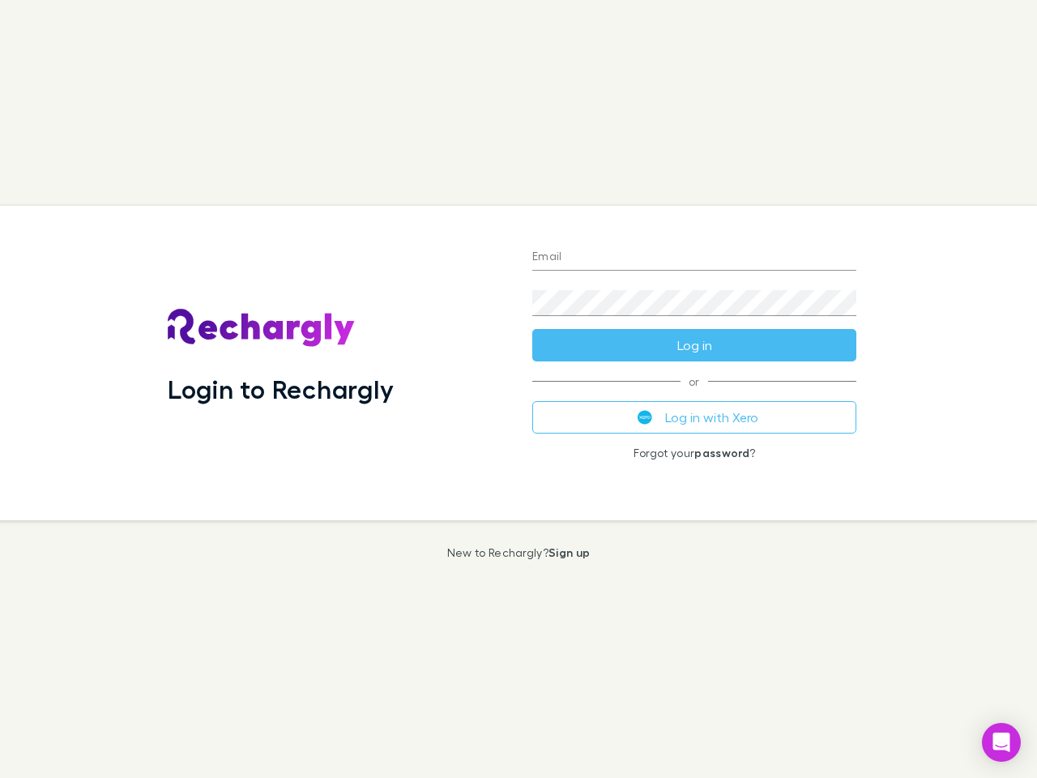
click at [519, 389] on div "Login to Rechargly" at bounding box center [337, 363] width 365 height 314
click at [694, 258] on input "Email" at bounding box center [694, 258] width 324 height 26
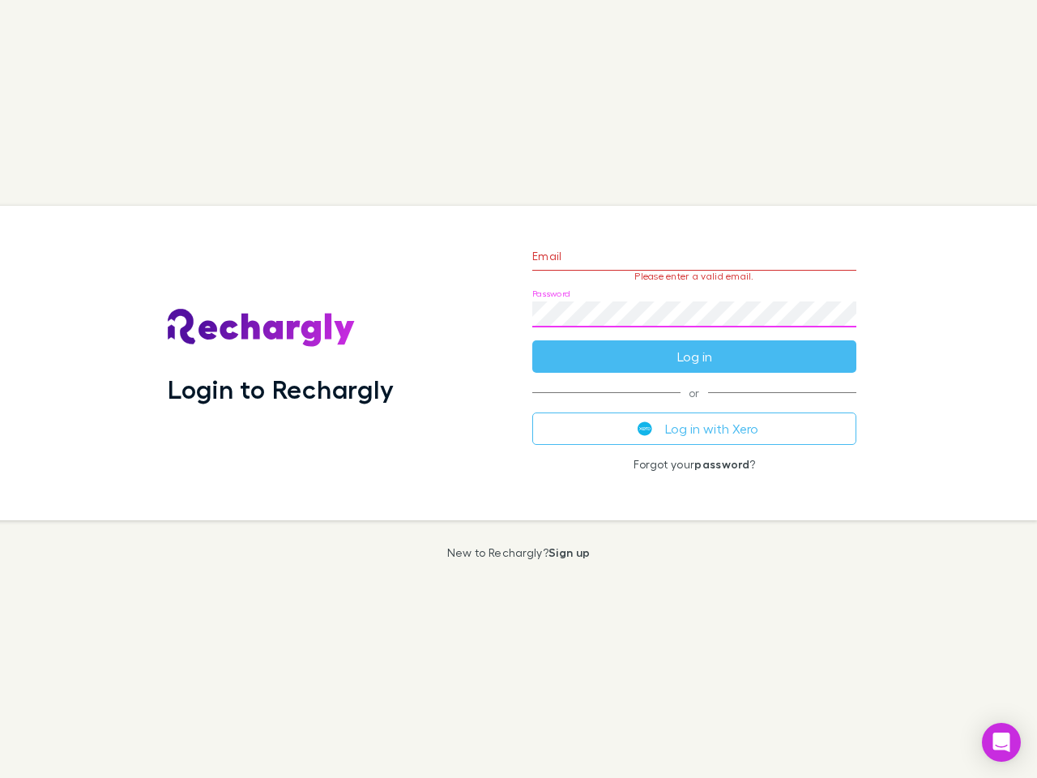
click at [694, 345] on form "Email Please enter a valid email. Password Log in" at bounding box center [694, 302] width 324 height 141
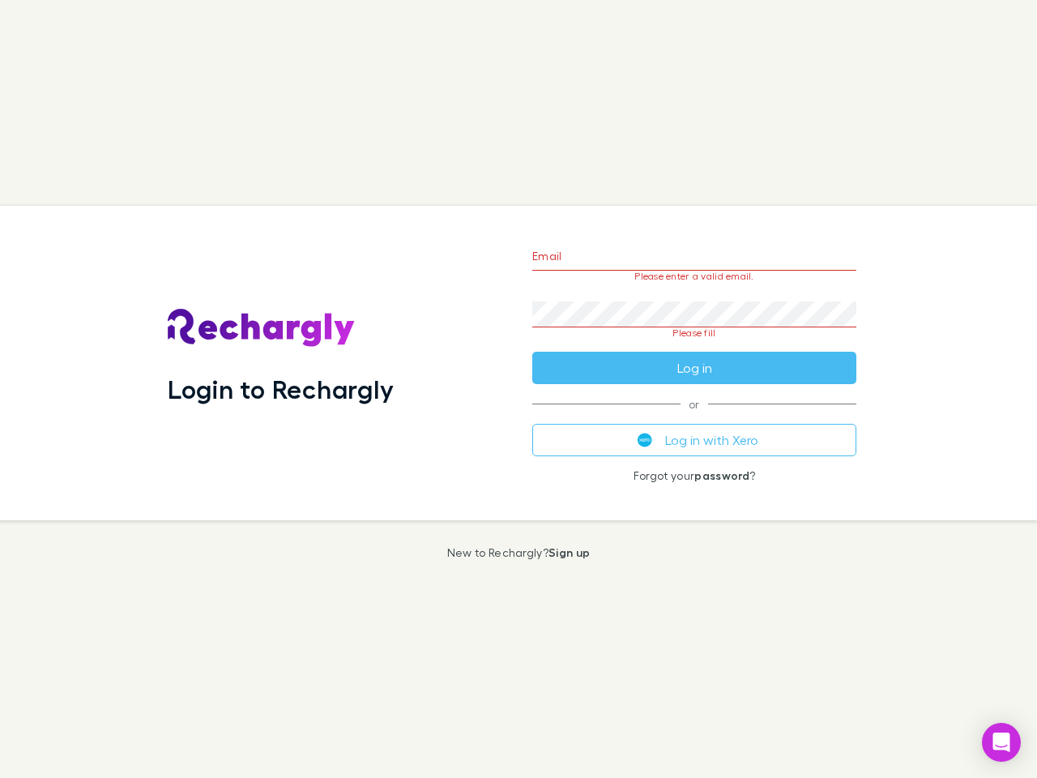
click at [694, 417] on div "Email Please enter a valid email. Password Please fill Log in or Log in with Xe…" at bounding box center [694, 363] width 350 height 314
click at [1002, 742] on icon "Open Intercom Messenger" at bounding box center [1001, 742] width 17 height 19
